Goal: Browse casually: Explore the website without a specific task or goal

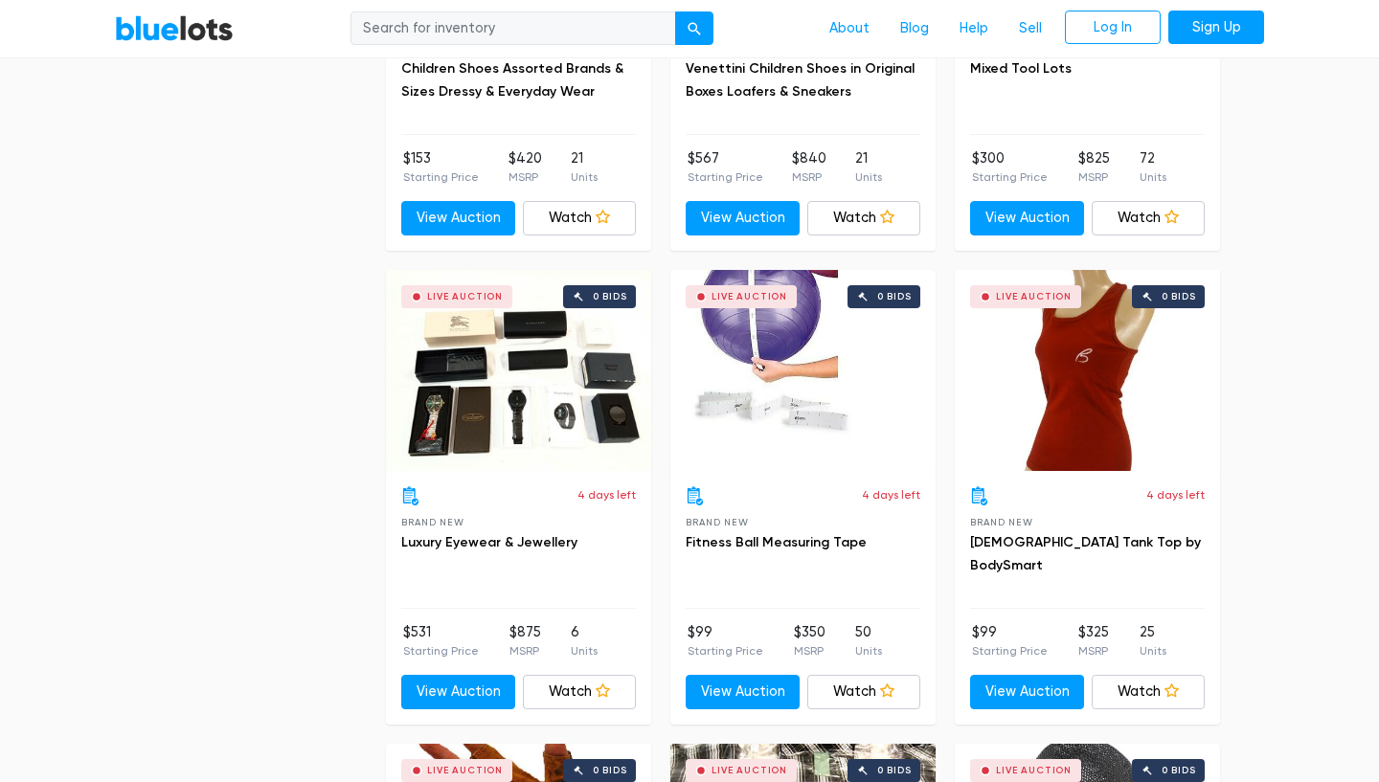
scroll to position [3706, 0]
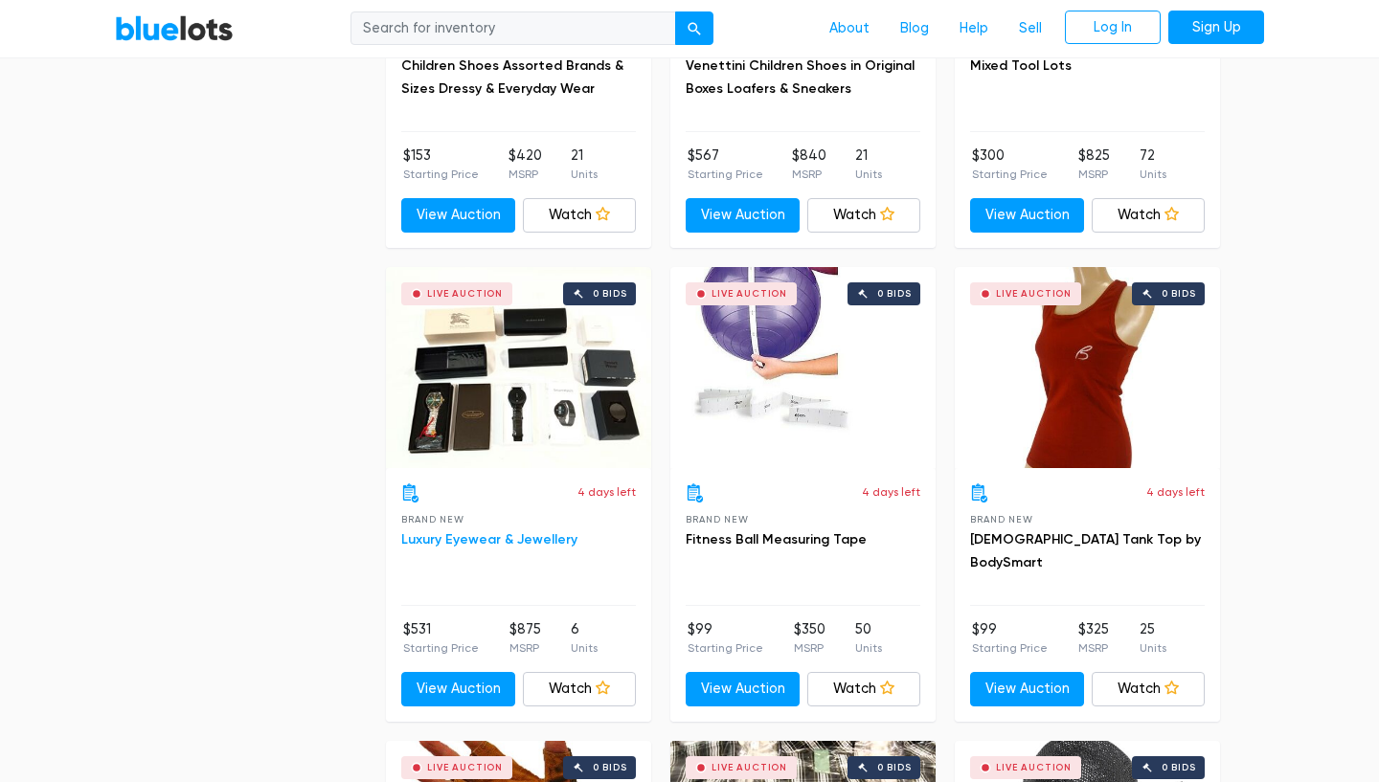
click at [524, 533] on link "Luxury Eyewear & Jewellery" at bounding box center [489, 540] width 176 height 16
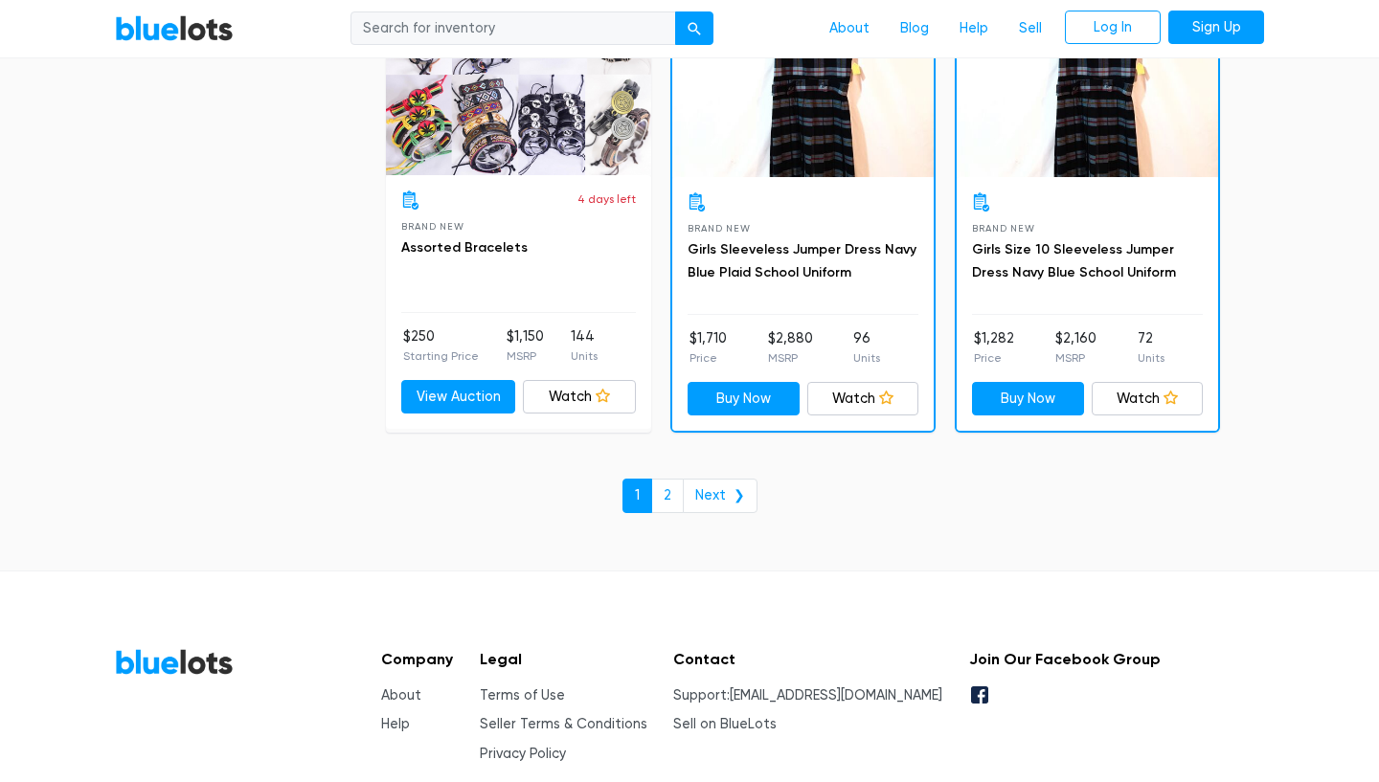
scroll to position [8342, 0]
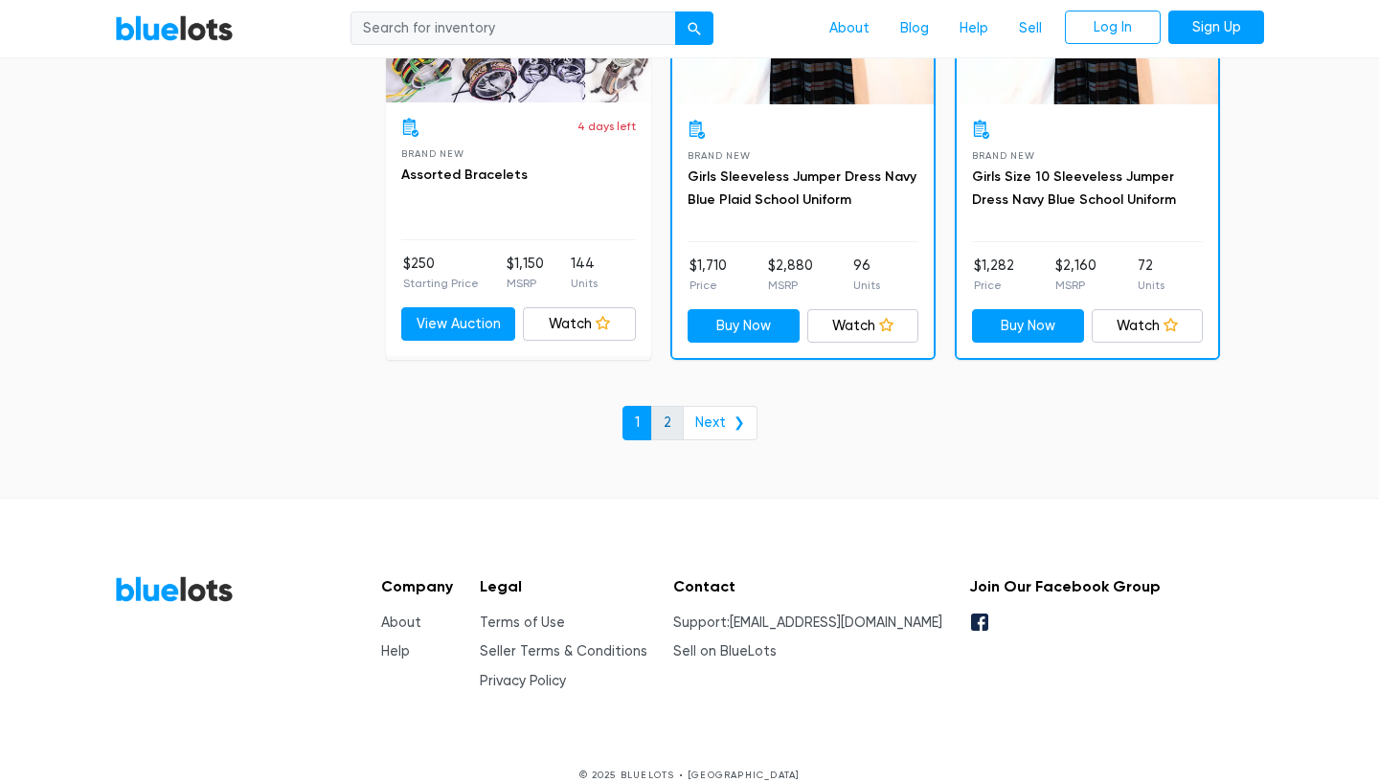
click at [659, 406] on link "2" at bounding box center [667, 423] width 33 height 34
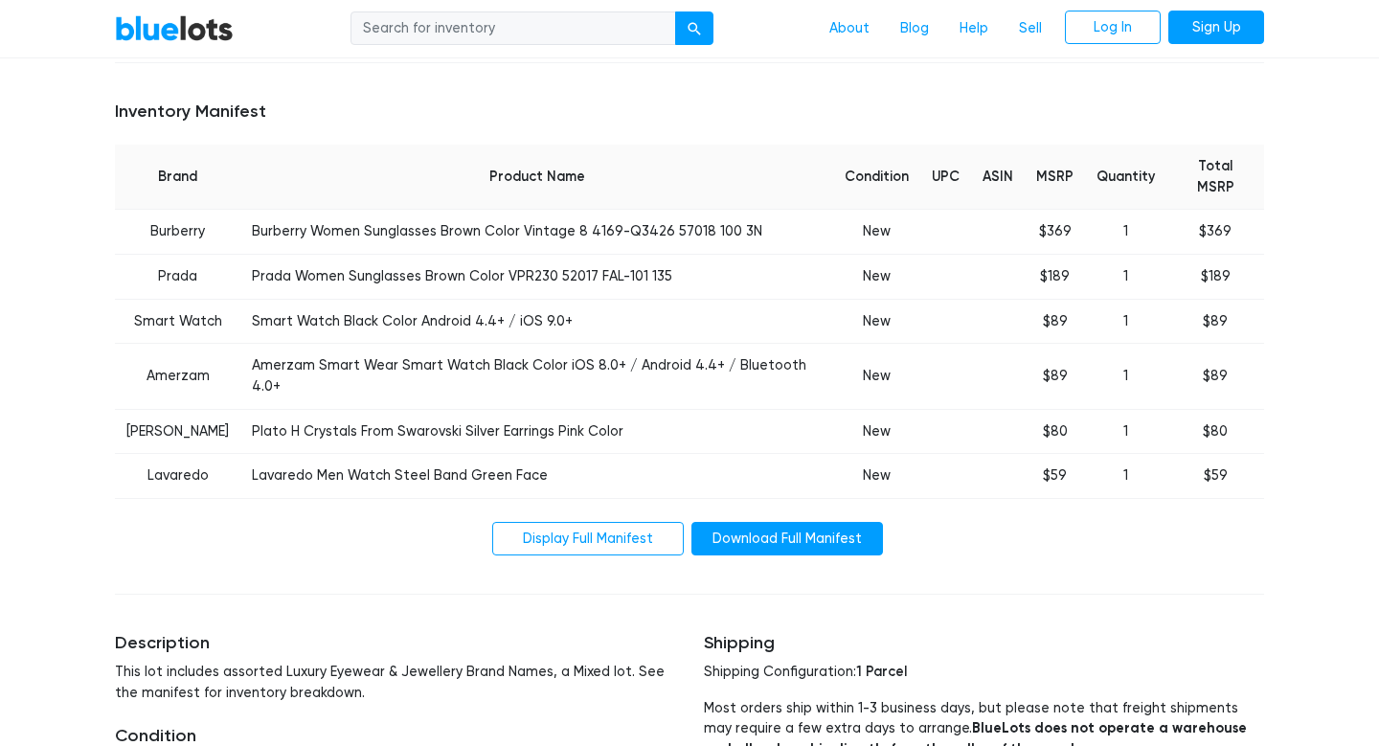
scroll to position [705, 0]
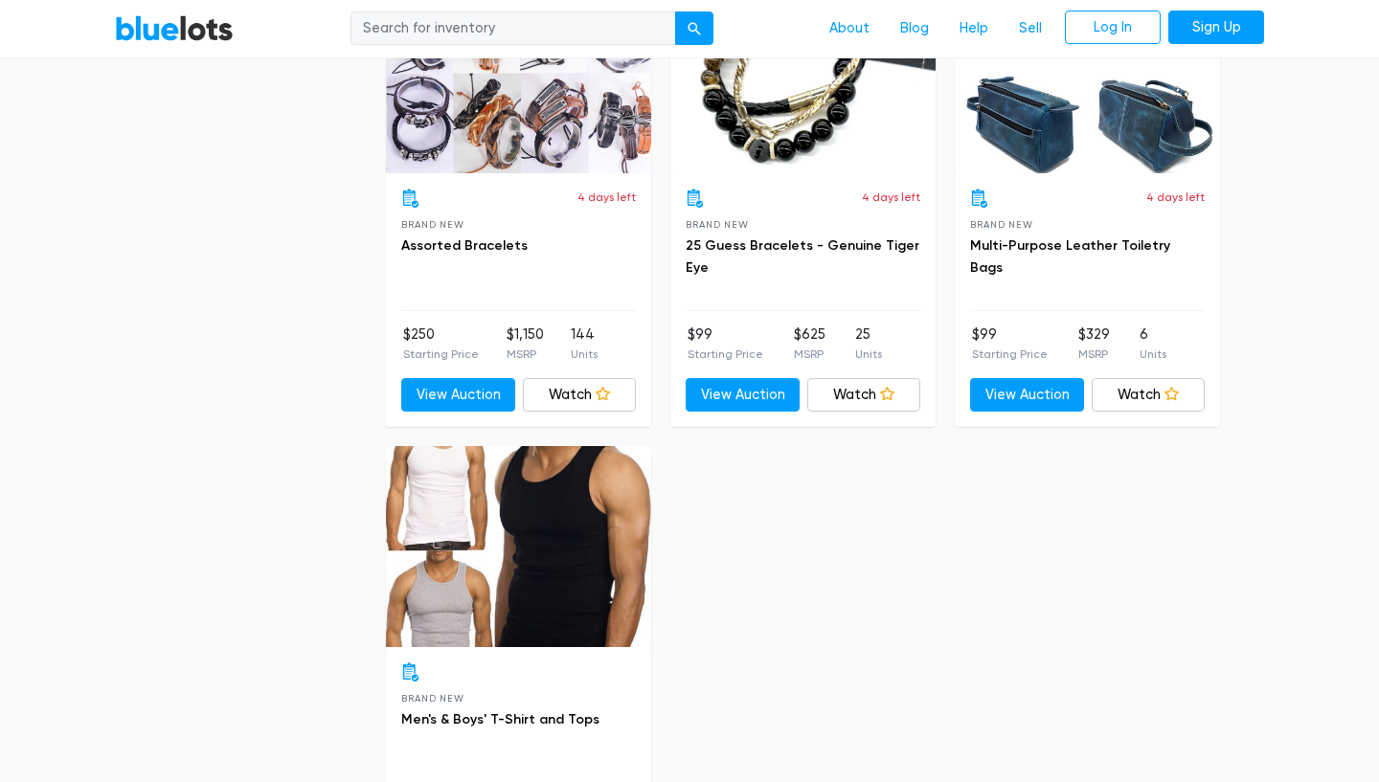
scroll to position [1845, 0]
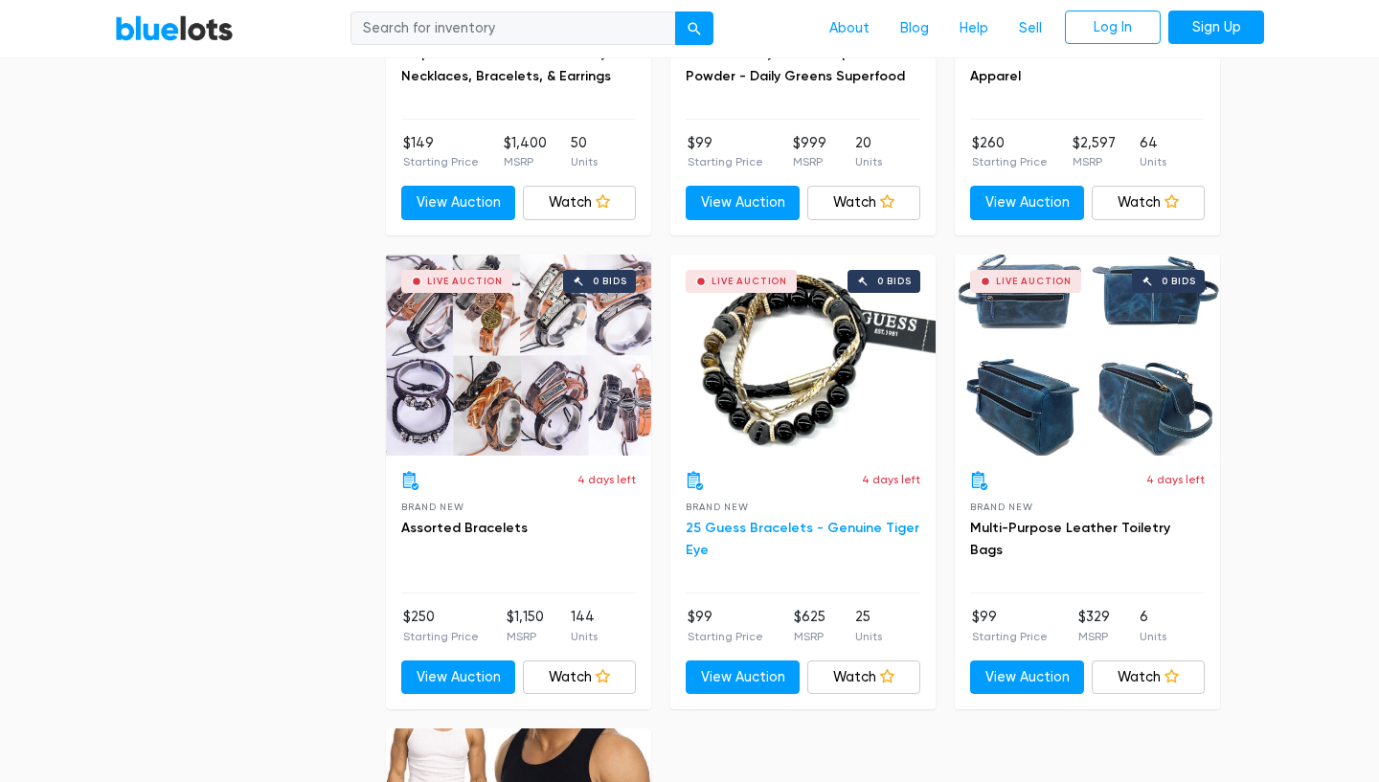
click at [782, 520] on link "25 Guess Bracelets - Genuine Tiger Eye" at bounding box center [803, 539] width 234 height 39
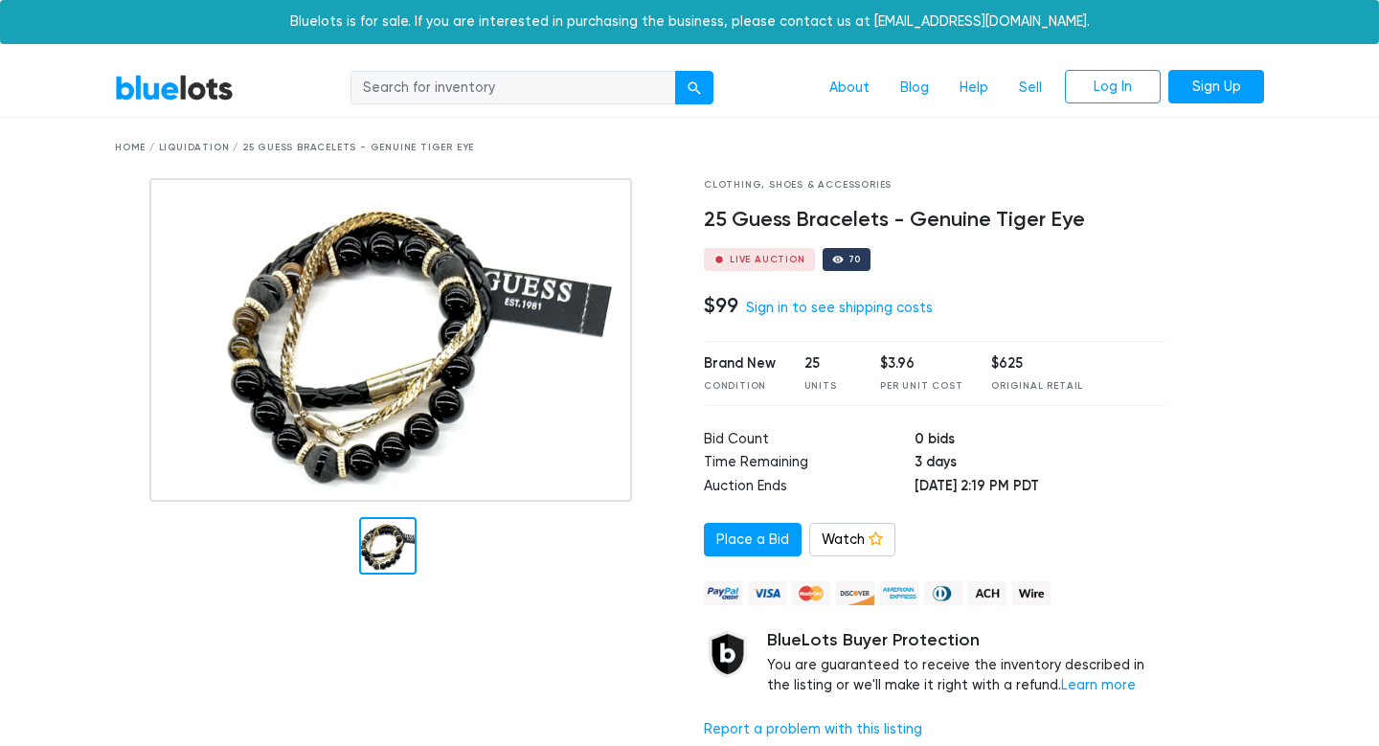
click at [187, 88] on link "BlueLots" at bounding box center [174, 88] width 119 height 28
